Goal: Task Accomplishment & Management: Use online tool/utility

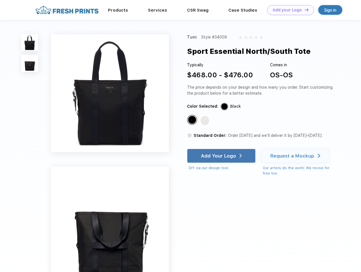
click at [288, 10] on link "Add your Logo Design Tool" at bounding box center [290, 10] width 47 height 10
click at [0, 0] on div "Design Tool" at bounding box center [0, 0] width 0 height 0
click at [304, 10] on link "Add your Logo Design Tool" at bounding box center [290, 10] width 47 height 10
click at [30, 43] on img at bounding box center [29, 42] width 17 height 17
click at [30, 63] on img at bounding box center [29, 63] width 17 height 17
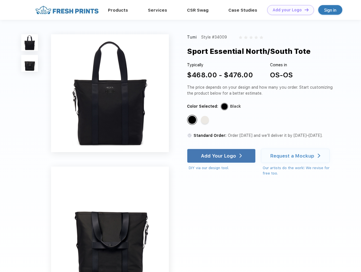
click at [193, 120] on div "Standard Color" at bounding box center [192, 120] width 8 height 8
click at [205, 120] on div "Standard Color" at bounding box center [205, 120] width 8 height 8
click at [222, 156] on div "Add Your Logo" at bounding box center [218, 156] width 35 height 6
click at [296, 156] on div "Request a Mockup" at bounding box center [292, 156] width 44 height 6
